Goal: Information Seeking & Learning: Learn about a topic

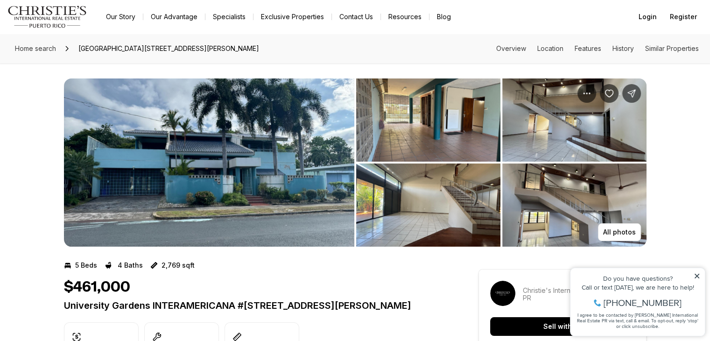
click at [394, 134] on img "View image gallery" at bounding box center [428, 119] width 144 height 83
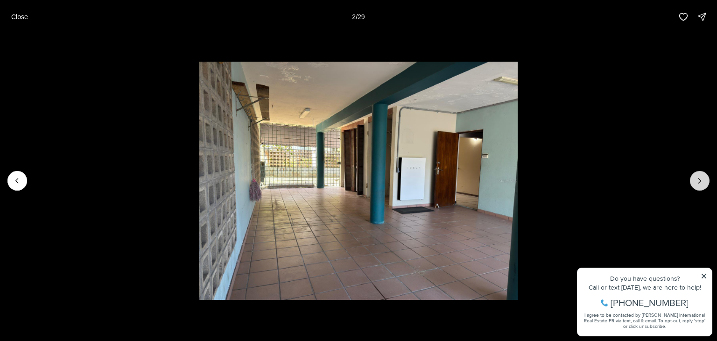
click at [701, 178] on icon "Next slide" at bounding box center [699, 180] width 9 height 9
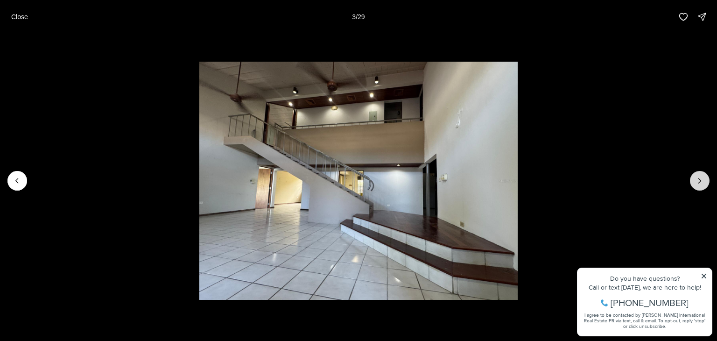
click at [705, 182] on button "Next slide" at bounding box center [700, 181] width 20 height 20
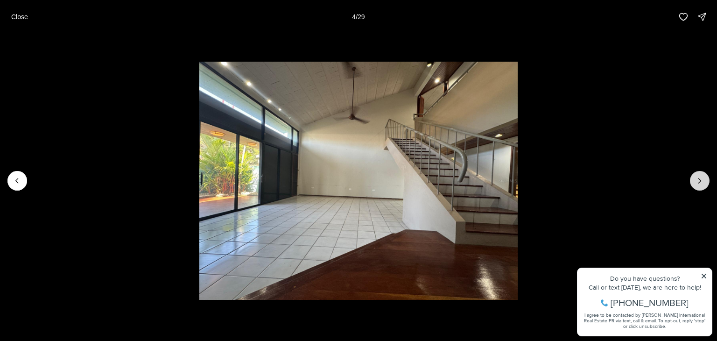
click at [705, 182] on button "Next slide" at bounding box center [700, 181] width 20 height 20
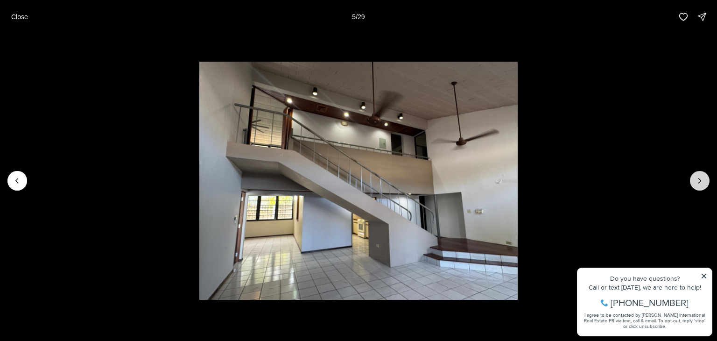
click at [705, 182] on button "Next slide" at bounding box center [700, 181] width 20 height 20
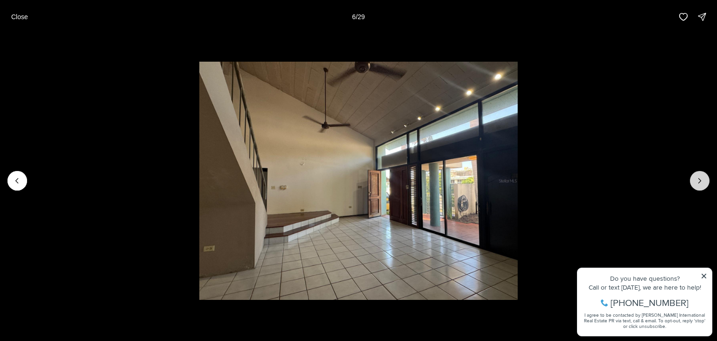
click at [705, 182] on button "Next slide" at bounding box center [700, 181] width 20 height 20
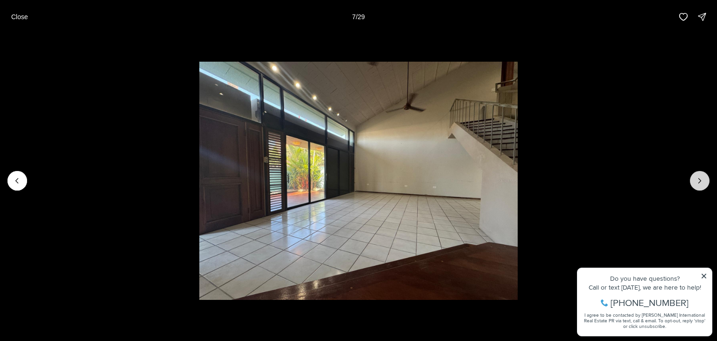
click at [704, 182] on icon "Next slide" at bounding box center [699, 180] width 9 height 9
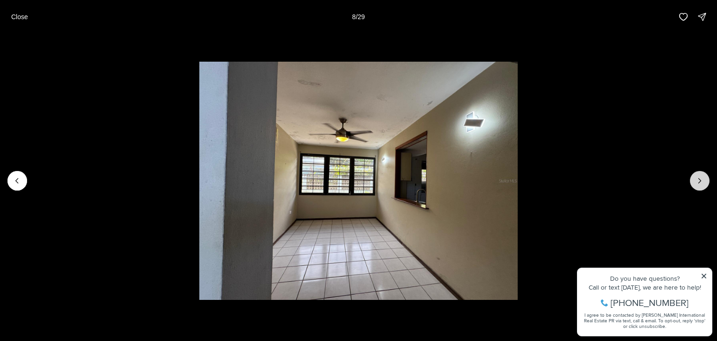
click at [704, 182] on icon "Next slide" at bounding box center [699, 180] width 9 height 9
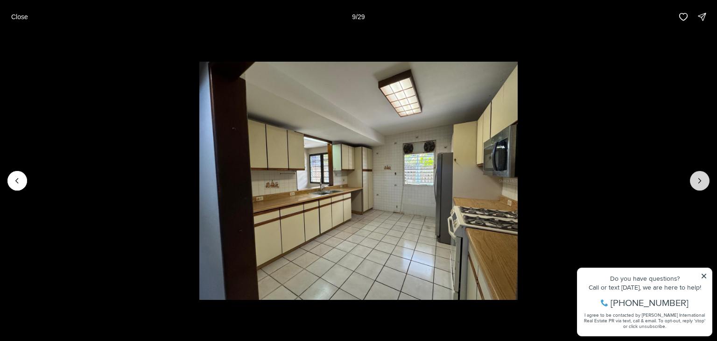
click at [704, 182] on icon "Next slide" at bounding box center [699, 180] width 9 height 9
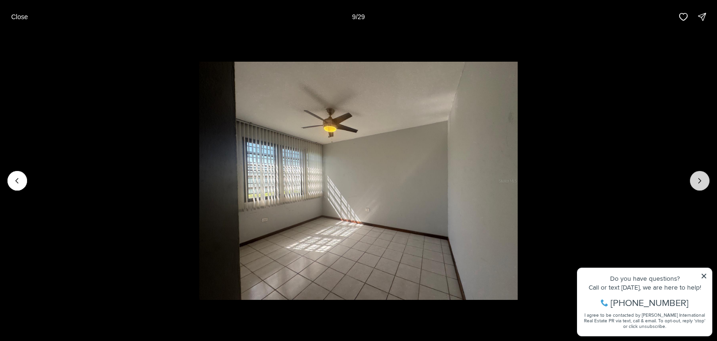
click at [704, 182] on icon "Next slide" at bounding box center [699, 180] width 9 height 9
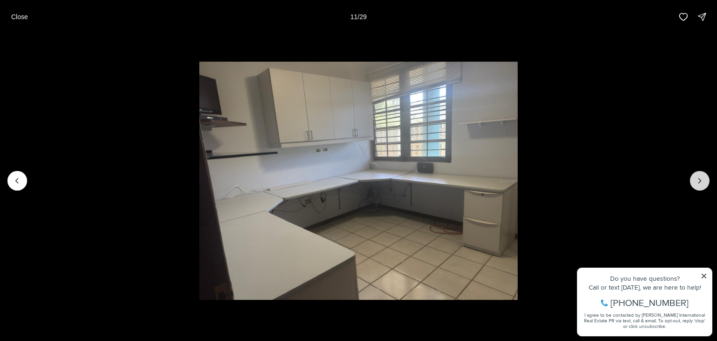
click at [704, 183] on icon "Next slide" at bounding box center [699, 180] width 9 height 9
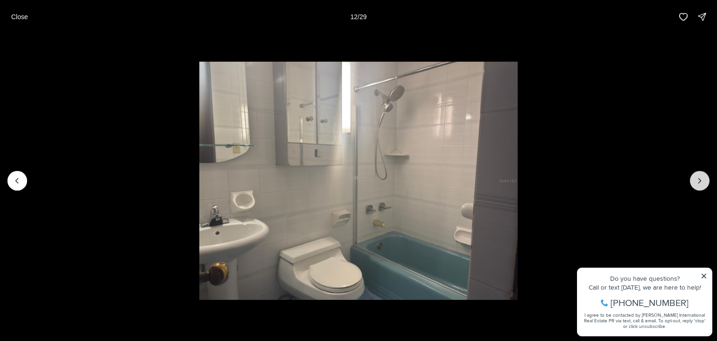
click at [704, 183] on icon "Next slide" at bounding box center [699, 180] width 9 height 9
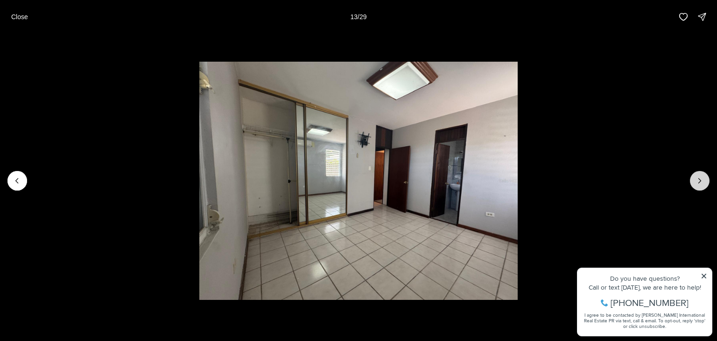
click at [703, 183] on icon "Next slide" at bounding box center [699, 180] width 9 height 9
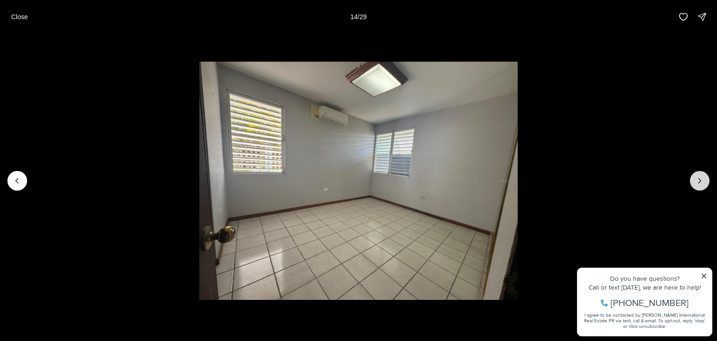
click at [703, 183] on icon "Next slide" at bounding box center [699, 180] width 9 height 9
